Goal: Find specific page/section: Find specific page/section

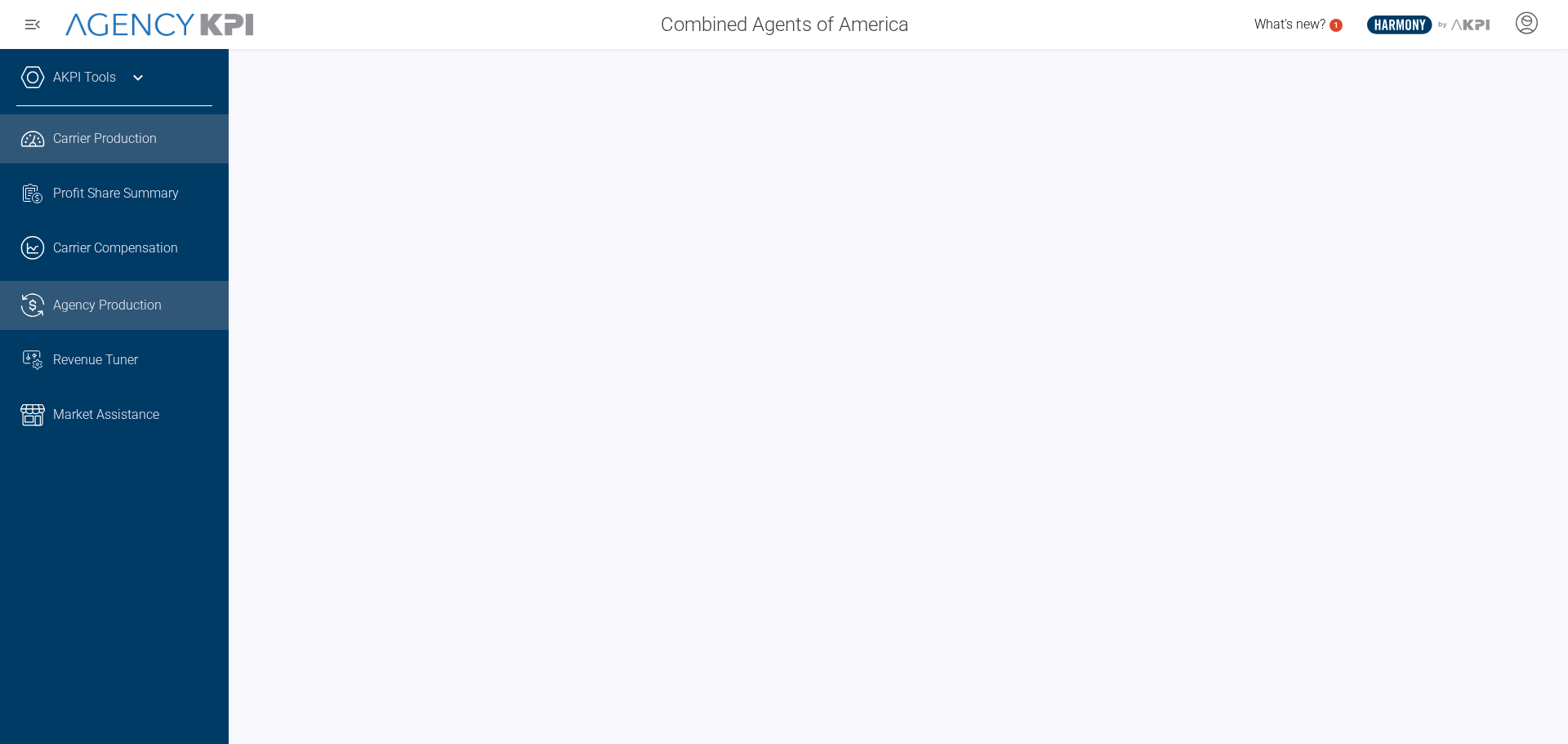
click at [109, 303] on span "Agency Production" at bounding box center [107, 305] width 108 height 20
click at [101, 147] on span "Carrier Production" at bounding box center [105, 139] width 104 height 20
